Goal: Task Accomplishment & Management: Manage account settings

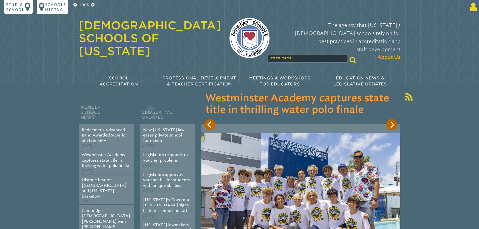
type input "**********"
click at [476, 4] on icon at bounding box center [472, 7] width 9 height 10
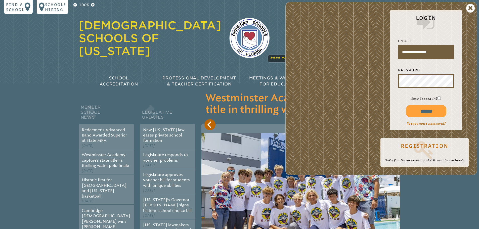
click at [430, 114] on input "******" at bounding box center [426, 111] width 40 height 12
type input "**********"
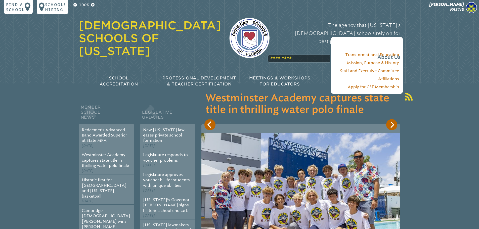
click at [278, 45] on div "The agency that Florida’s Christian schools rely on for best practices in accre…" at bounding box center [339, 41] width 123 height 50
click at [284, 48] on div "The agency that Florida’s Christian schools rely on for best practices in accre…" at bounding box center [339, 41] width 123 height 50
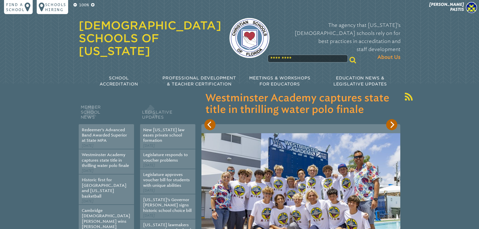
click at [429, 46] on div "100% Find a school Schools Hiring Kara Pastis Kara Pastis My Current Roles kpas…" at bounding box center [239, 47] width 479 height 95
click at [315, 55] on input "text" at bounding box center [307, 59] width 80 height 8
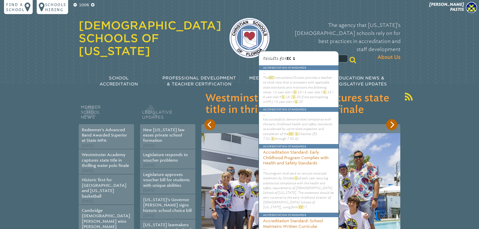
click at [323, 55] on input "****" at bounding box center [307, 59] width 80 height 8
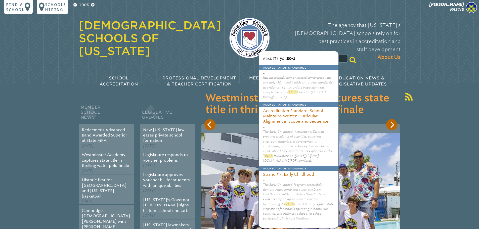
click at [304, 92] on p "has successfully demonstrated compliance with the early childhood health and sa…" at bounding box center [298, 87] width 71 height 24
click at [453, 105] on section "Member School News Redeemer’s Advanced Band Awarded Superior at State MPA May 1…" at bounding box center [239, 222] width 479 height 278
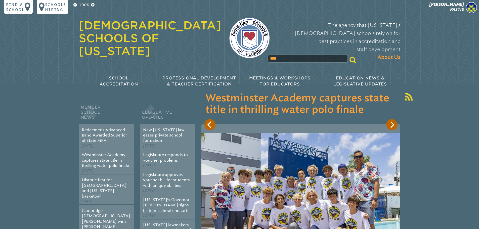
click at [275, 55] on input "****" at bounding box center [307, 59] width 80 height 8
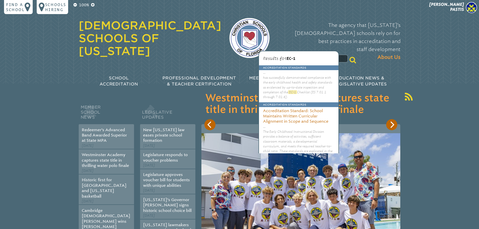
click at [275, 55] on input "****" at bounding box center [307, 59] width 80 height 8
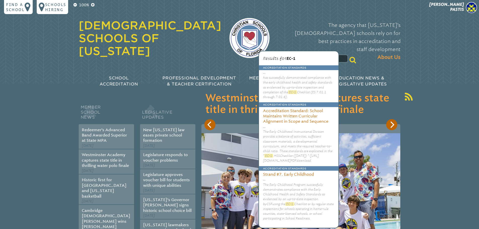
click at [275, 55] on input "****" at bounding box center [307, 59] width 80 height 8
type input "*****"
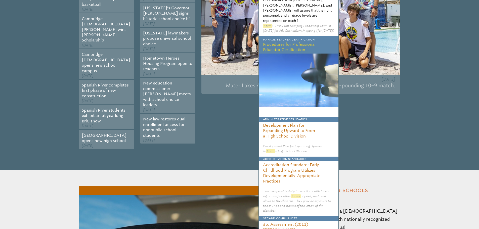
scroll to position [226, 0]
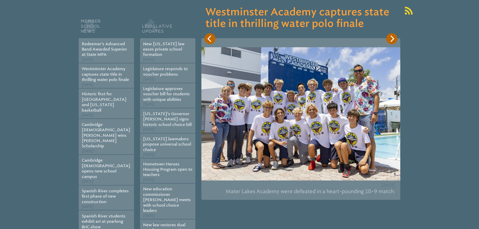
scroll to position [0, 0]
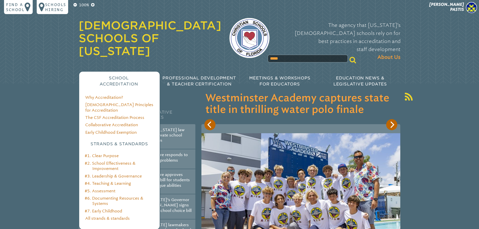
click at [116, 76] on span "School Accreditation" at bounding box center [119, 81] width 38 height 11
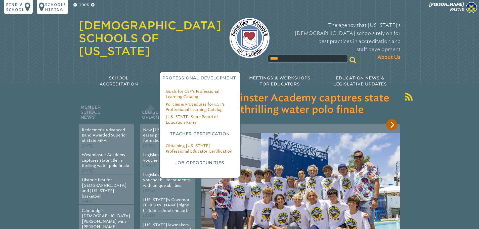
click at [231, 89] on li "Goals for CSF’s Professional Learning Catalog" at bounding box center [200, 94] width 68 height 11
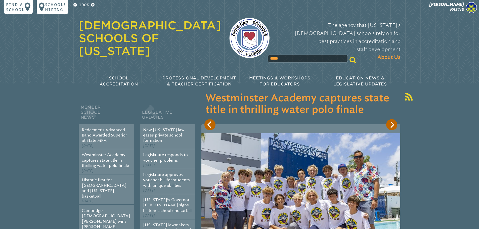
click at [449, 41] on div "100% Find a school Schools Hiring Kara Pastis Kara Pastis My Current Roles kpas…" at bounding box center [239, 47] width 479 height 95
click at [473, 7] on img at bounding box center [471, 7] width 11 height 11
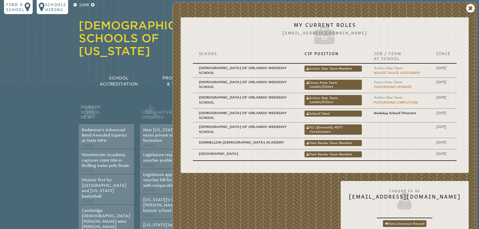
drag, startPoint x: 380, startPoint y: 113, endPoint x: 364, endPoint y: 35, distance: 78.9
click at [364, 35] on icon at bounding box center [325, 37] width 272 height 20
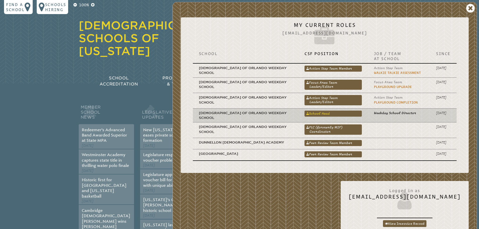
click at [349, 114] on link "School Head" at bounding box center [332, 114] width 57 height 6
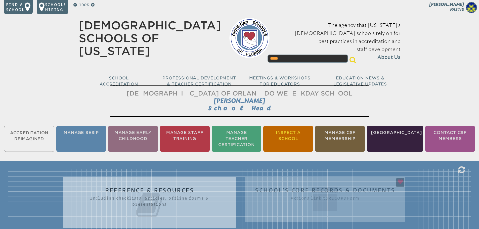
click at [294, 133] on li "Inspect a School" at bounding box center [288, 139] width 50 height 26
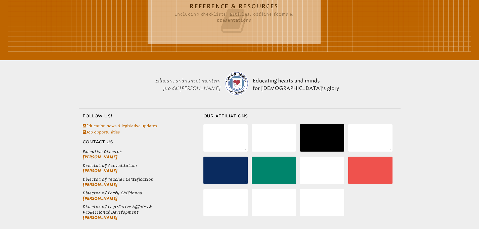
scroll to position [109, 0]
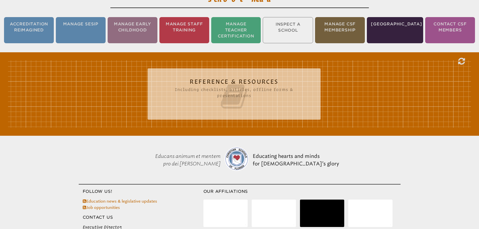
click at [224, 85] on icon at bounding box center [234, 96] width 153 height 28
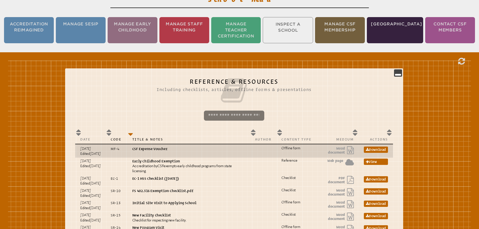
scroll to position [134, 0]
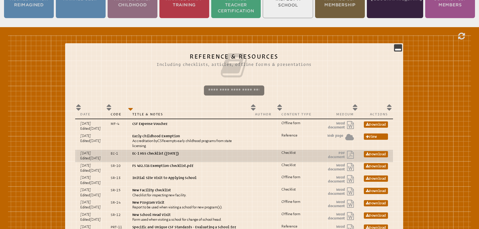
click at [180, 153] on p "EC-1 HSS Checklist ([DATE])" at bounding box center [188, 153] width 113 height 5
click at [369, 153] on icon at bounding box center [367, 155] width 3 height 4
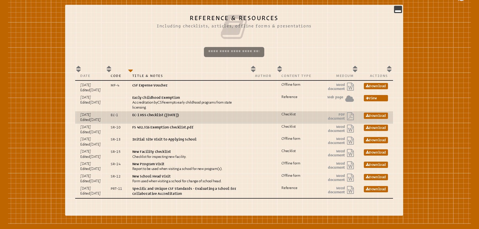
scroll to position [184, 0]
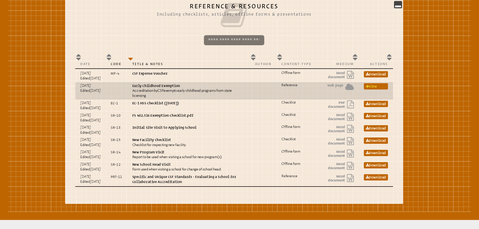
click at [382, 87] on link "View" at bounding box center [376, 86] width 24 height 6
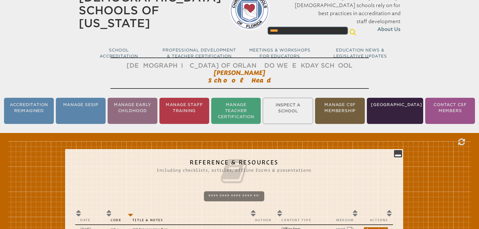
scroll to position [0, 0]
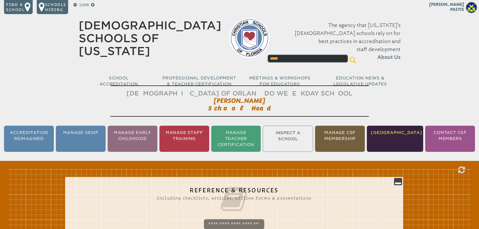
click at [393, 138] on li "[GEOGRAPHIC_DATA]" at bounding box center [395, 139] width 56 height 26
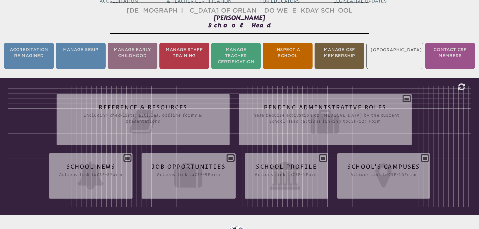
scroll to position [83, 0]
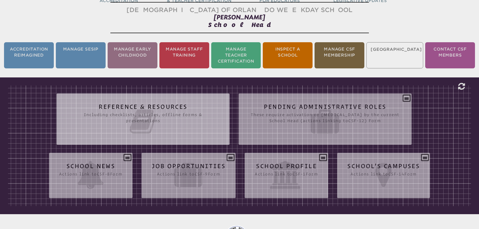
click at [190, 118] on icon at bounding box center [143, 122] width 153 height 28
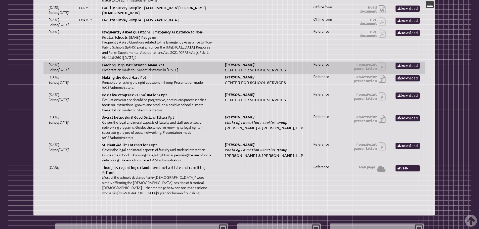
scroll to position [285, 0]
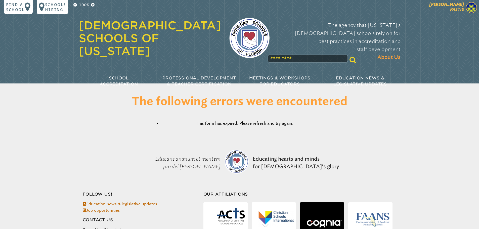
click at [471, 4] on img at bounding box center [471, 7] width 11 height 11
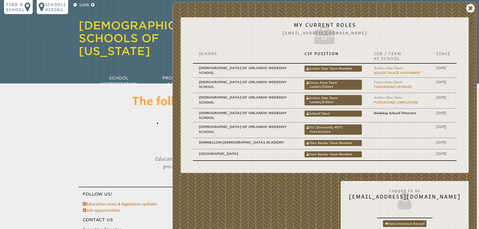
click at [335, 115] on link "School Head" at bounding box center [332, 114] width 57 height 6
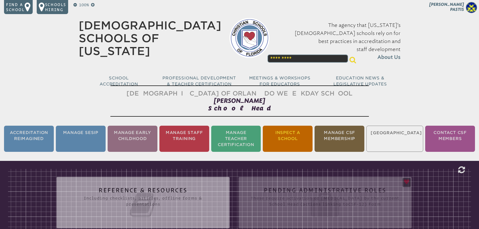
click at [294, 128] on li "Inspect a School" at bounding box center [288, 139] width 50 height 26
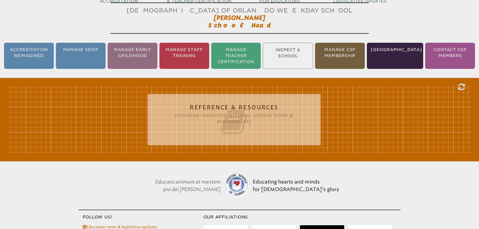
scroll to position [83, 0]
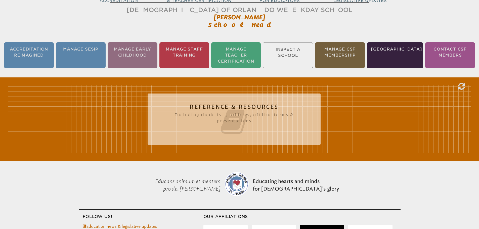
click at [250, 118] on icon at bounding box center [234, 122] width 153 height 28
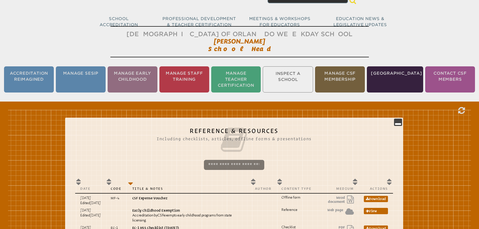
scroll to position [0, 0]
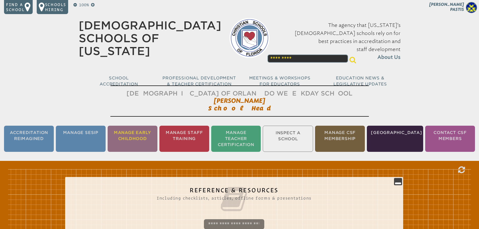
click at [130, 134] on li "Manage Early Childhood" at bounding box center [133, 139] width 50 height 26
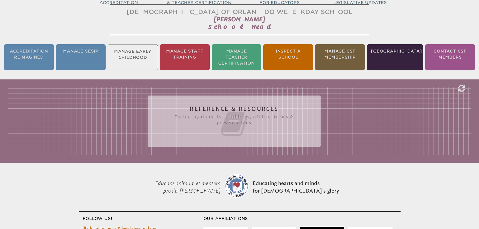
scroll to position [83, 0]
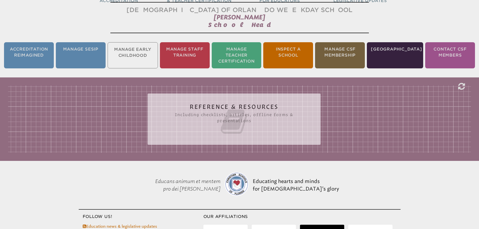
click at [231, 129] on icon at bounding box center [234, 122] width 153 height 28
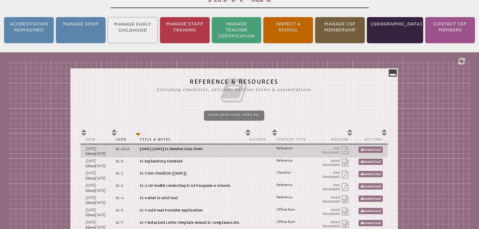
scroll to position [134, 0]
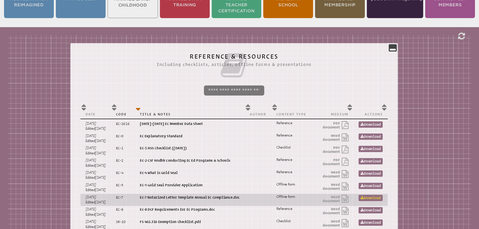
click at [373, 195] on link "Download" at bounding box center [370, 198] width 24 height 6
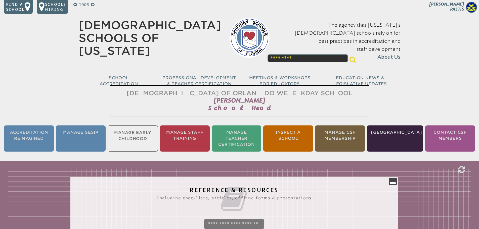
scroll to position [0, 0]
click at [398, 142] on li "[GEOGRAPHIC_DATA]" at bounding box center [395, 139] width 56 height 26
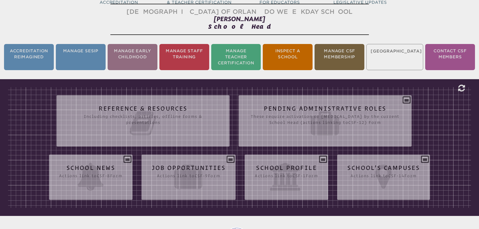
scroll to position [83, 0]
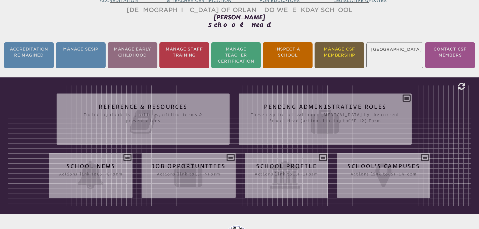
click at [342, 56] on li "Manage CSF Membership" at bounding box center [339, 55] width 50 height 26
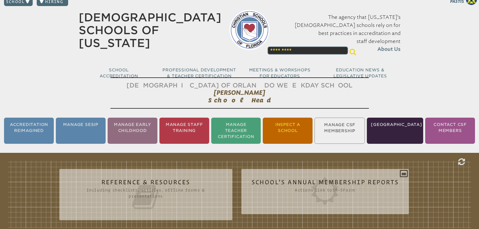
click at [297, 127] on li "Inspect a School" at bounding box center [288, 131] width 50 height 26
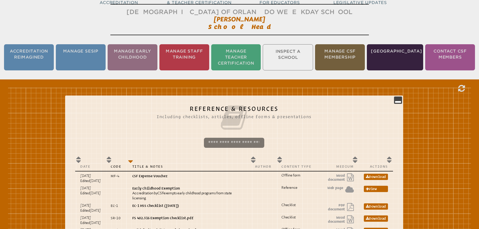
scroll to position [83, 0]
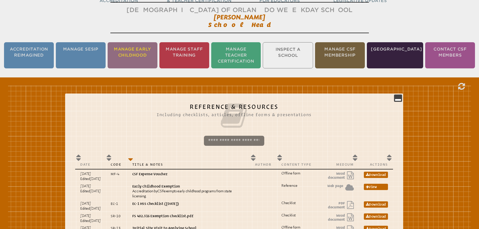
click at [139, 52] on li "Manage Early Childhood" at bounding box center [133, 55] width 50 height 26
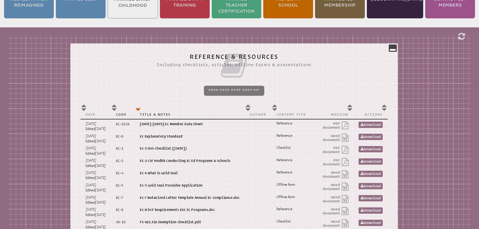
scroll to position [134, 0]
